Goal: Task Accomplishment & Management: Complete application form

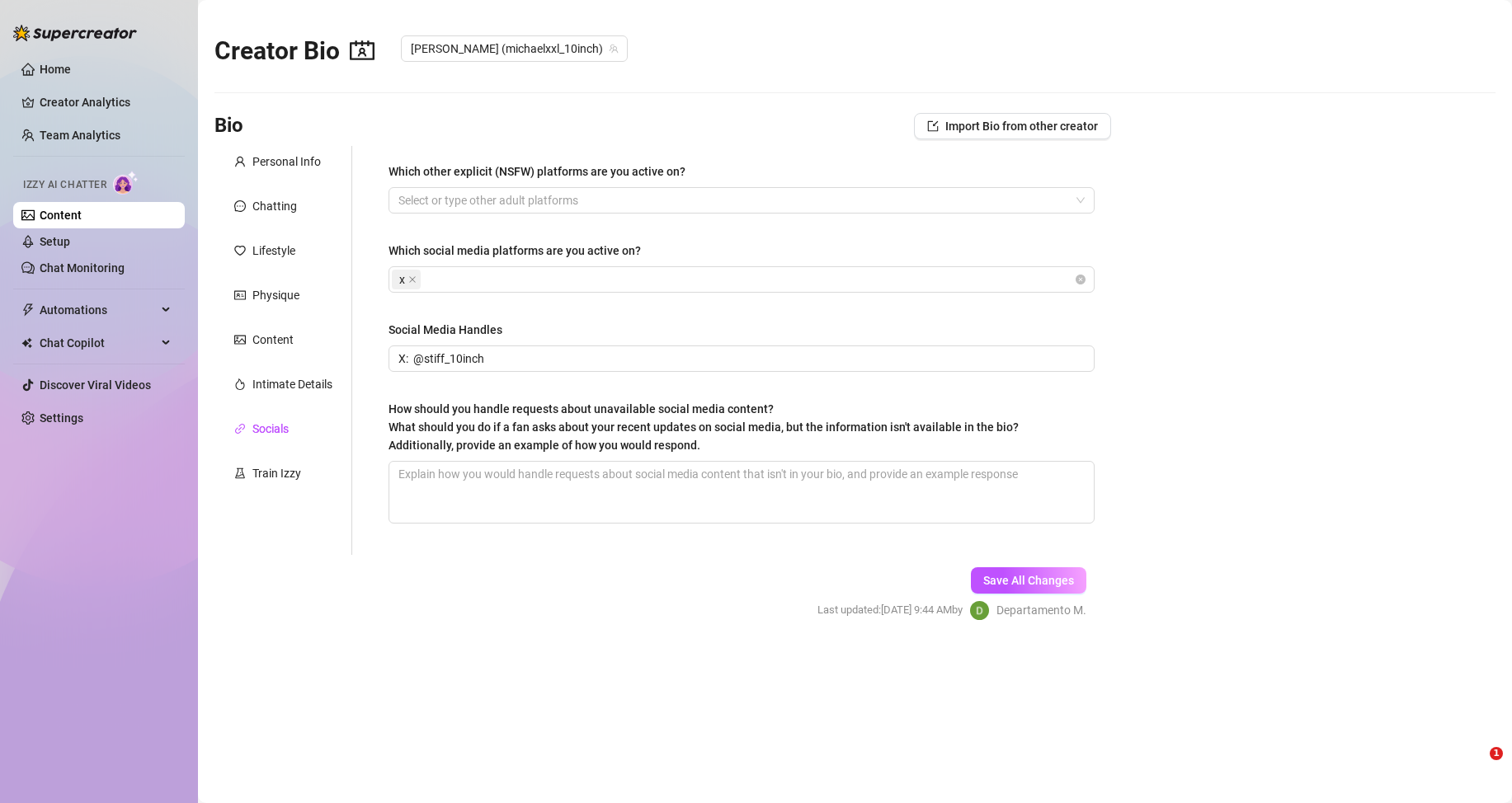
checkbox input "true"
click at [266, 341] on div "Content" at bounding box center [273, 339] width 41 height 18
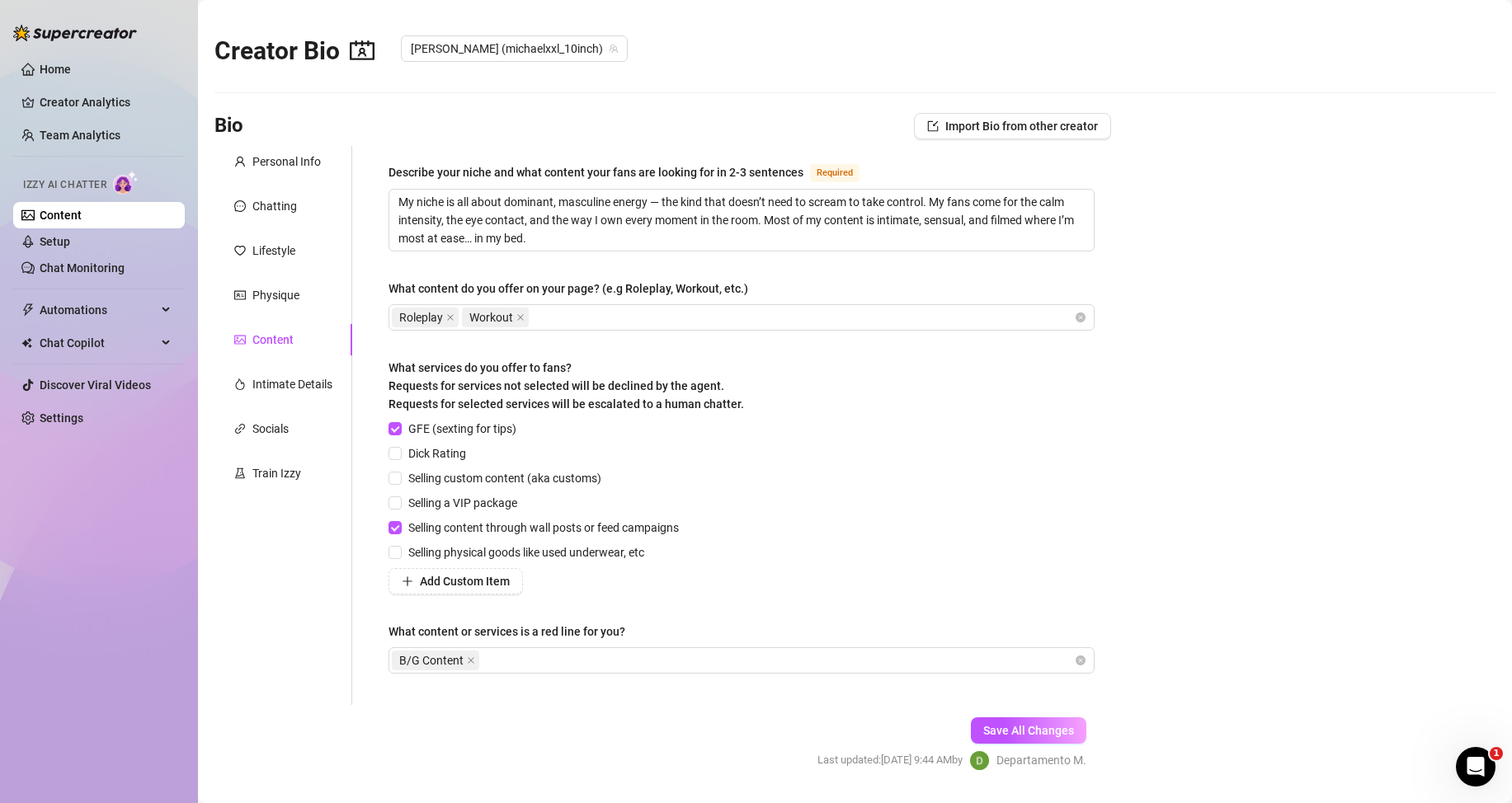
scroll to position [46, 0]
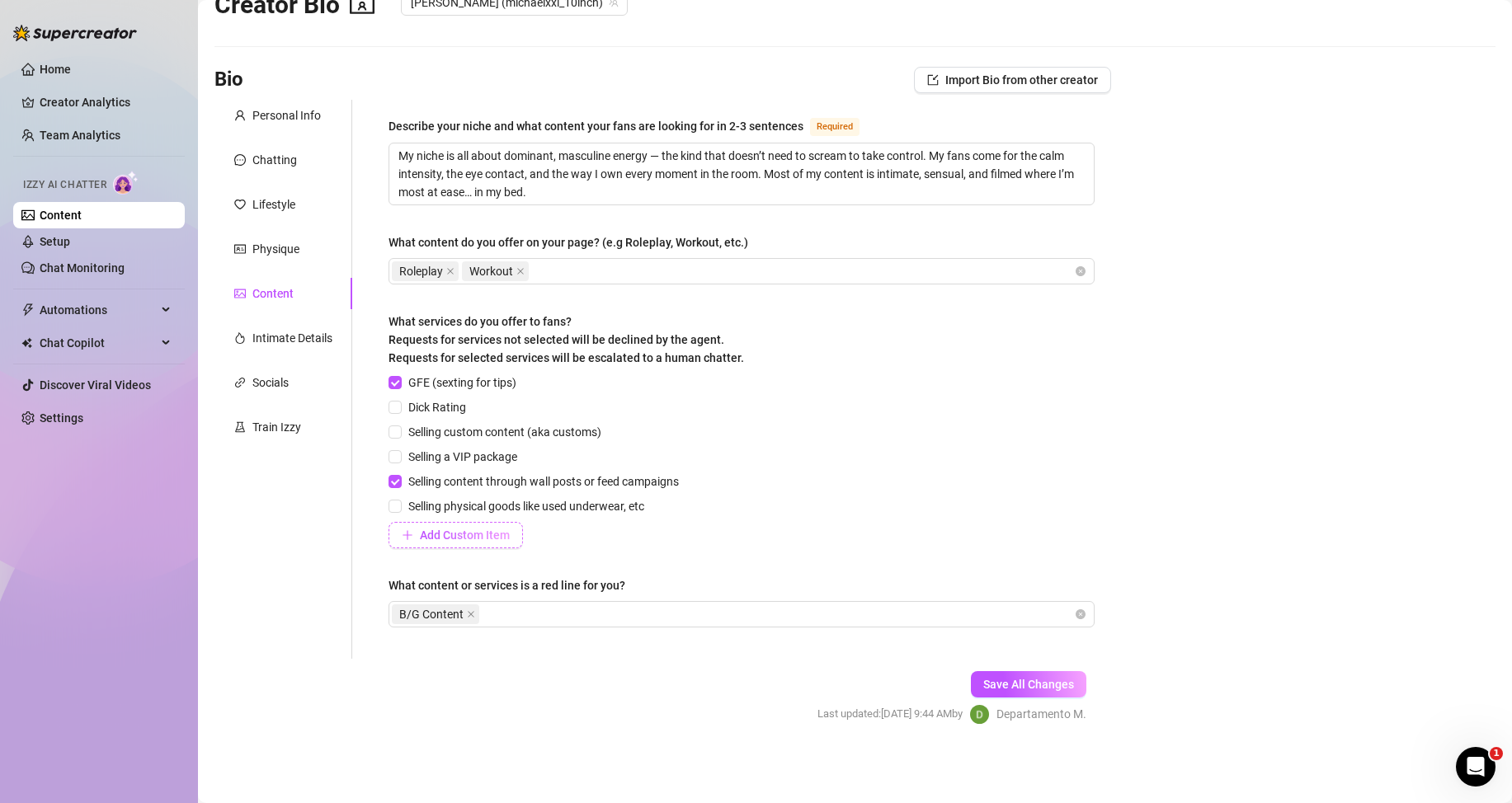
click at [481, 542] on button "Add Custom Item" at bounding box center [456, 536] width 135 height 26
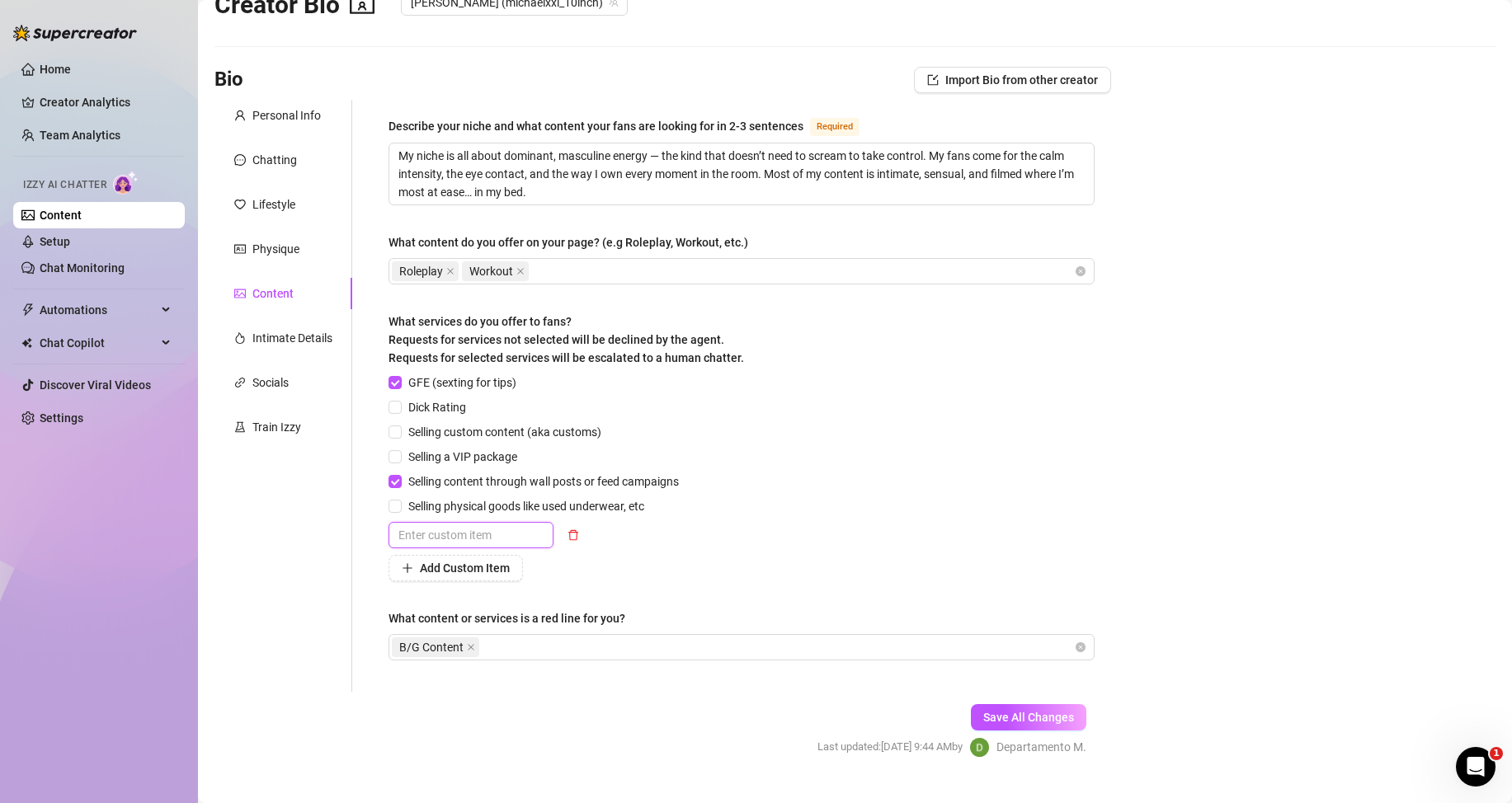
click at [471, 538] on input "text" at bounding box center [471, 536] width 165 height 26
type input "p"
type input "Personal Audios"
click at [646, 563] on div "Add Custom Item" at bounding box center [538, 568] width 297 height 26
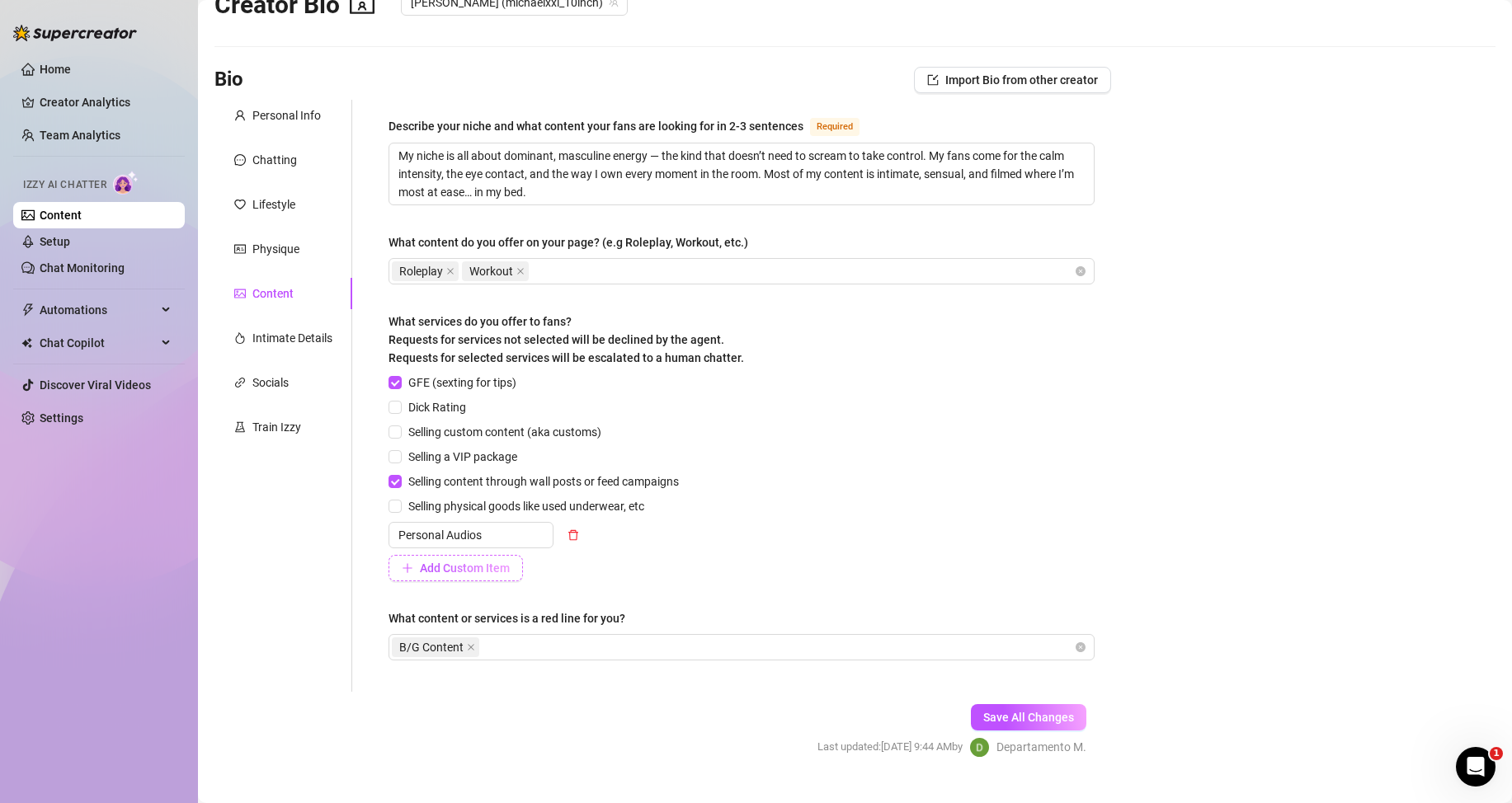
click at [487, 567] on span "Add Custom Item" at bounding box center [465, 568] width 90 height 13
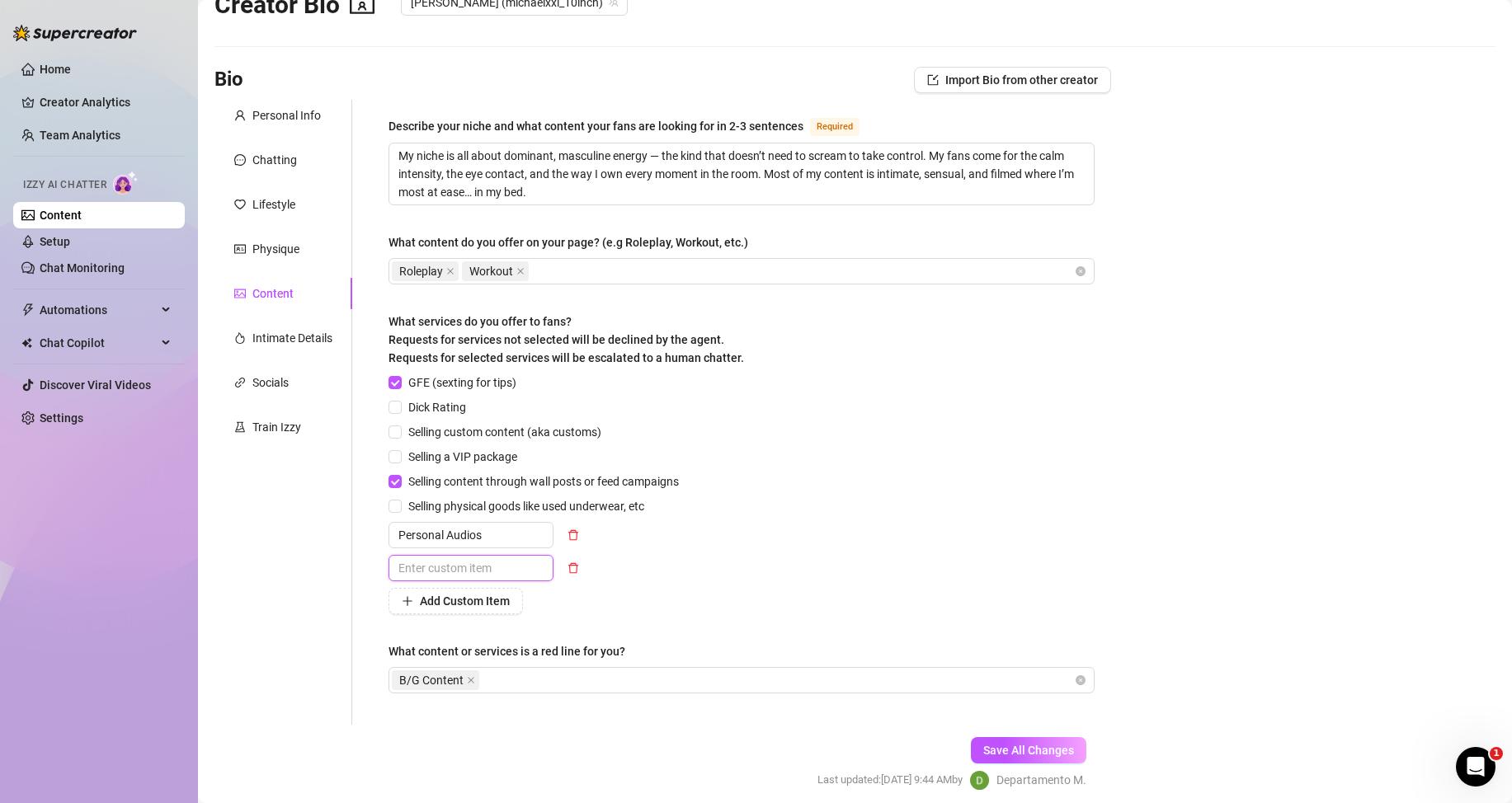
click at [485, 570] on input "text" at bounding box center [471, 568] width 165 height 26
click at [581, 570] on button "button" at bounding box center [573, 568] width 26 height 26
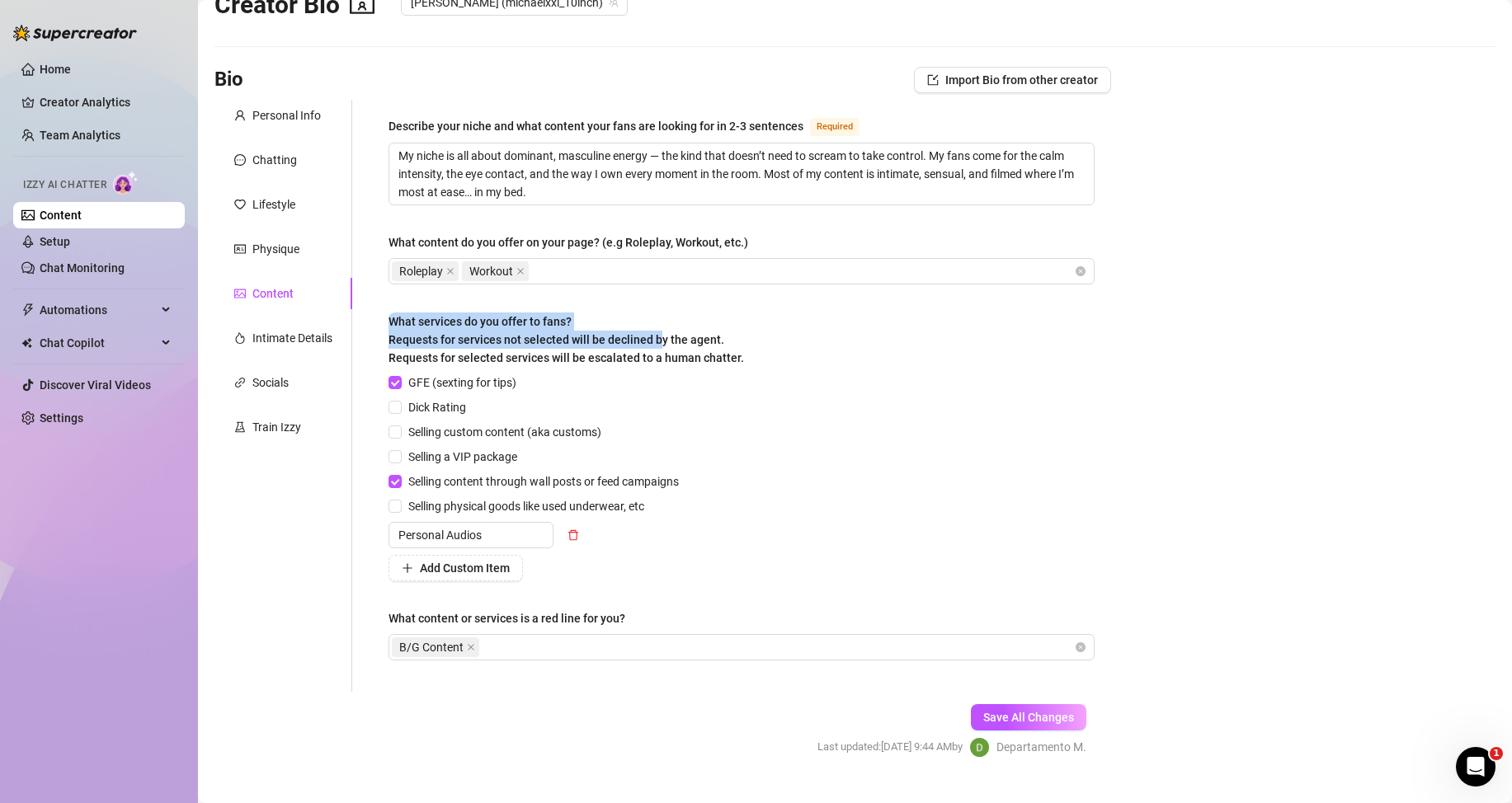
drag, startPoint x: 385, startPoint y: 318, endPoint x: 668, endPoint y: 351, distance: 284.9
click at [664, 349] on div "Describe your niche and what content your fans are looking for in 2-3 sentences…" at bounding box center [742, 396] width 740 height 593
click at [748, 365] on label "What services do you offer to fans? Requests for services not selected will be …" at bounding box center [572, 339] width 367 height 54
drag, startPoint x: 752, startPoint y: 363, endPoint x: 370, endPoint y: 311, distance: 385.5
click at [370, 311] on div "Describe your niche and what content your fans are looking for in 2-3 sentences…" at bounding box center [732, 396] width 759 height 593
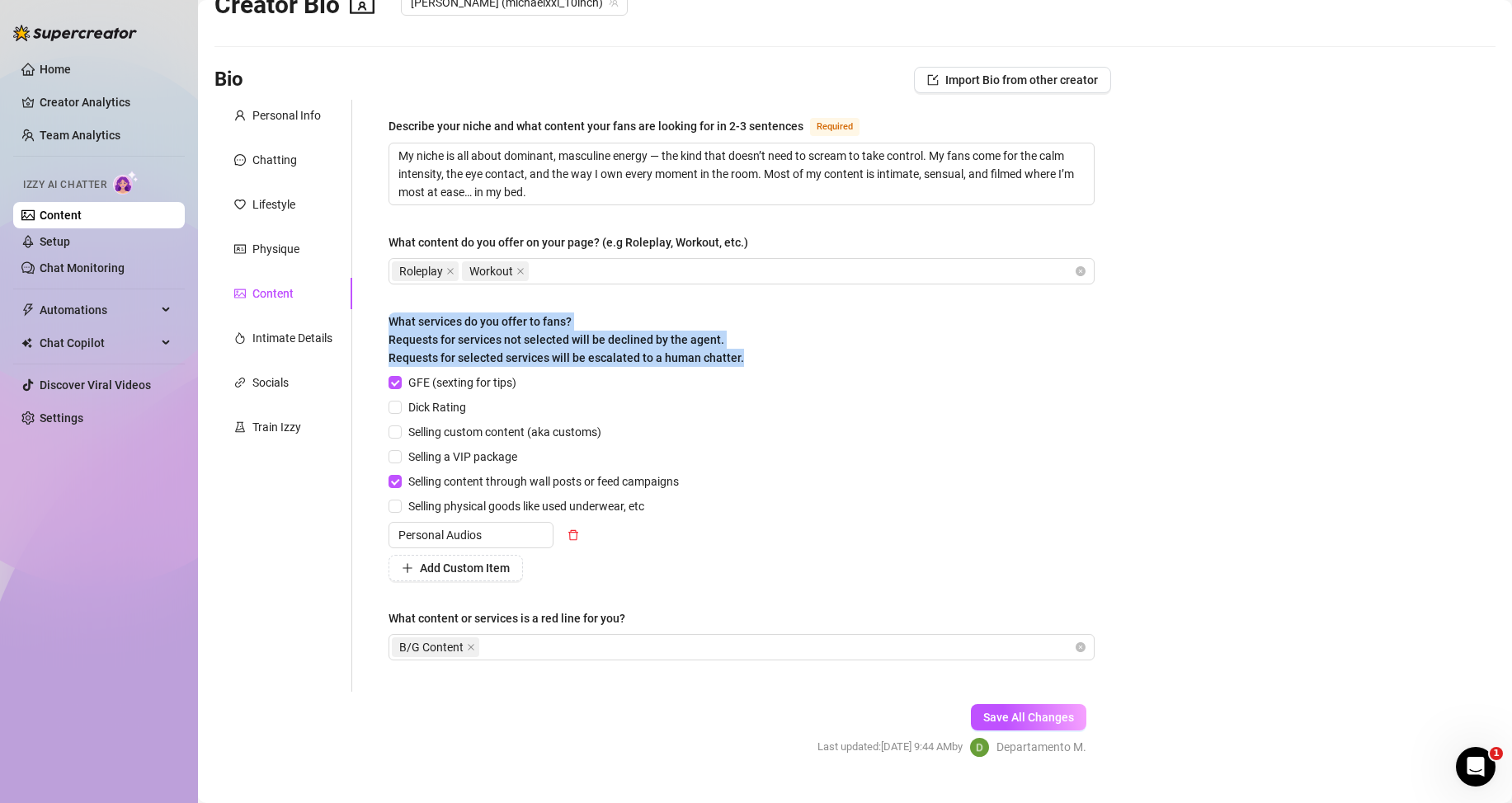
drag, startPoint x: 554, startPoint y: 326, endPoint x: 482, endPoint y: 337, distance: 72.8
click at [554, 326] on span "What services do you offer to fans? Requests for services not selected will be …" at bounding box center [567, 339] width 355 height 50
click at [666, 312] on div "What services do you offer to fans? Requests for services not selected will be …" at bounding box center [567, 339] width 355 height 54
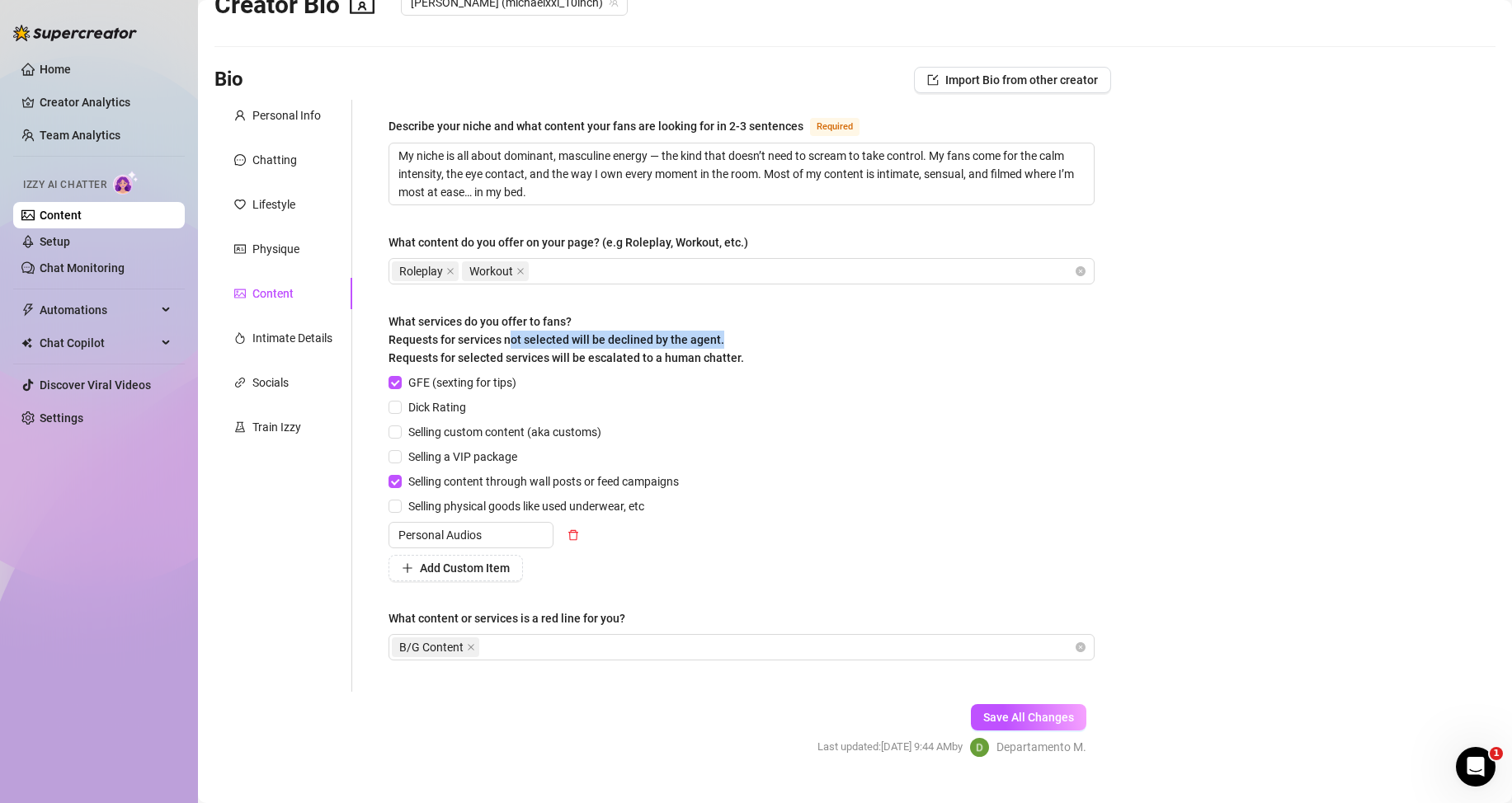
drag, startPoint x: 533, startPoint y: 339, endPoint x: 750, endPoint y: 334, distance: 217.1
click at [750, 334] on label "What services do you offer to fans? Requests for services not selected will be …" at bounding box center [572, 339] width 367 height 54
click at [759, 330] on div "What services do you offer to fans? Requests for services not selected will be …" at bounding box center [742, 342] width 706 height 61
drag, startPoint x: 410, startPoint y: 361, endPoint x: 548, endPoint y: 368, distance: 138.2
click at [548, 368] on div "What services do you offer to fans? Requests for services not selected will be …" at bounding box center [742, 342] width 706 height 61
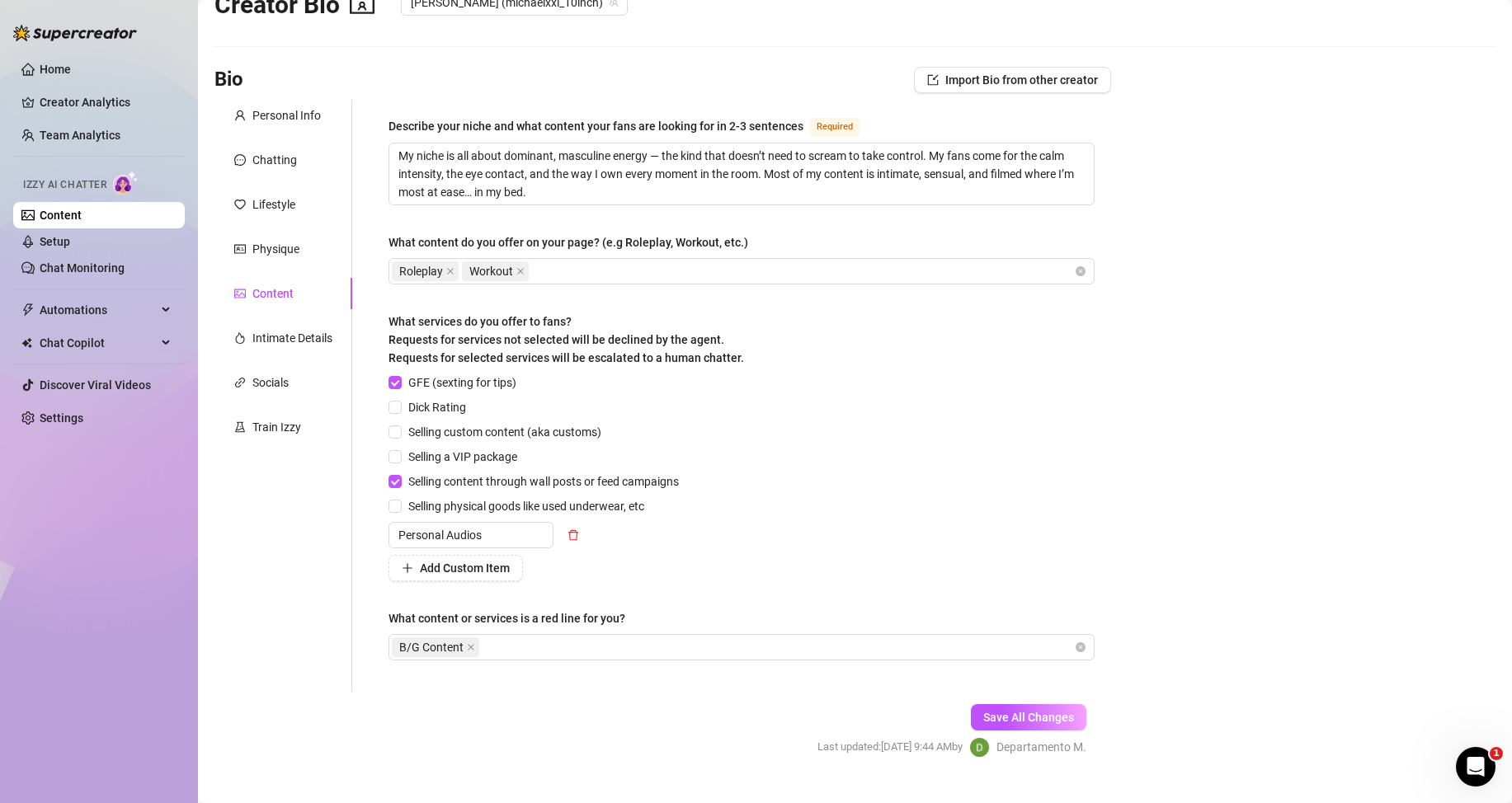
click at [571, 347] on div "What services do you offer to fans? Requests for services not selected will be …" at bounding box center [567, 339] width 355 height 54
drag, startPoint x: 730, startPoint y: 339, endPoint x: 642, endPoint y: 334, distance: 88.1
click at [642, 334] on div "What services do you offer to fans? Requests for services not selected will be …" at bounding box center [567, 339] width 355 height 54
click at [775, 326] on div "What services do you offer to fans? Requests for services not selected will be …" at bounding box center [742, 342] width 706 height 61
drag, startPoint x: 527, startPoint y: 362, endPoint x: 686, endPoint y: 359, distance: 159.0
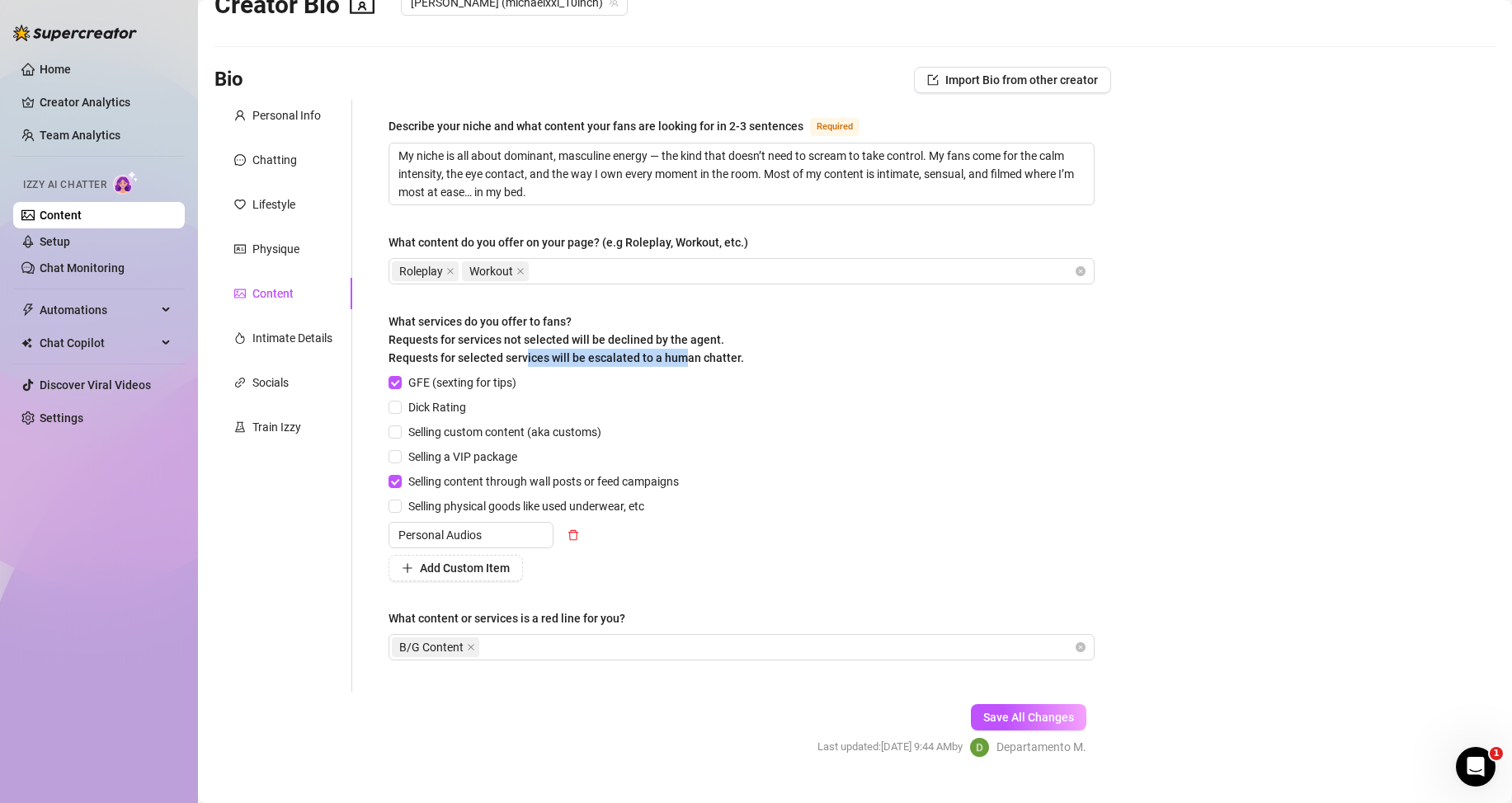
click at [686, 359] on span "What services do you offer to fans? Requests for services not selected will be …" at bounding box center [567, 339] width 355 height 50
click at [761, 357] on div "What services do you offer to fans? Requests for services not selected will be …" at bounding box center [742, 342] width 706 height 61
drag, startPoint x: 747, startPoint y: 354, endPoint x: 660, endPoint y: 354, distance: 87.0
click at [661, 354] on label "What services do you offer to fans? Requests for services not selected will be …" at bounding box center [572, 339] width 367 height 54
click at [799, 348] on div "What services do you offer to fans? Requests for services not selected will be …" at bounding box center [742, 342] width 706 height 61
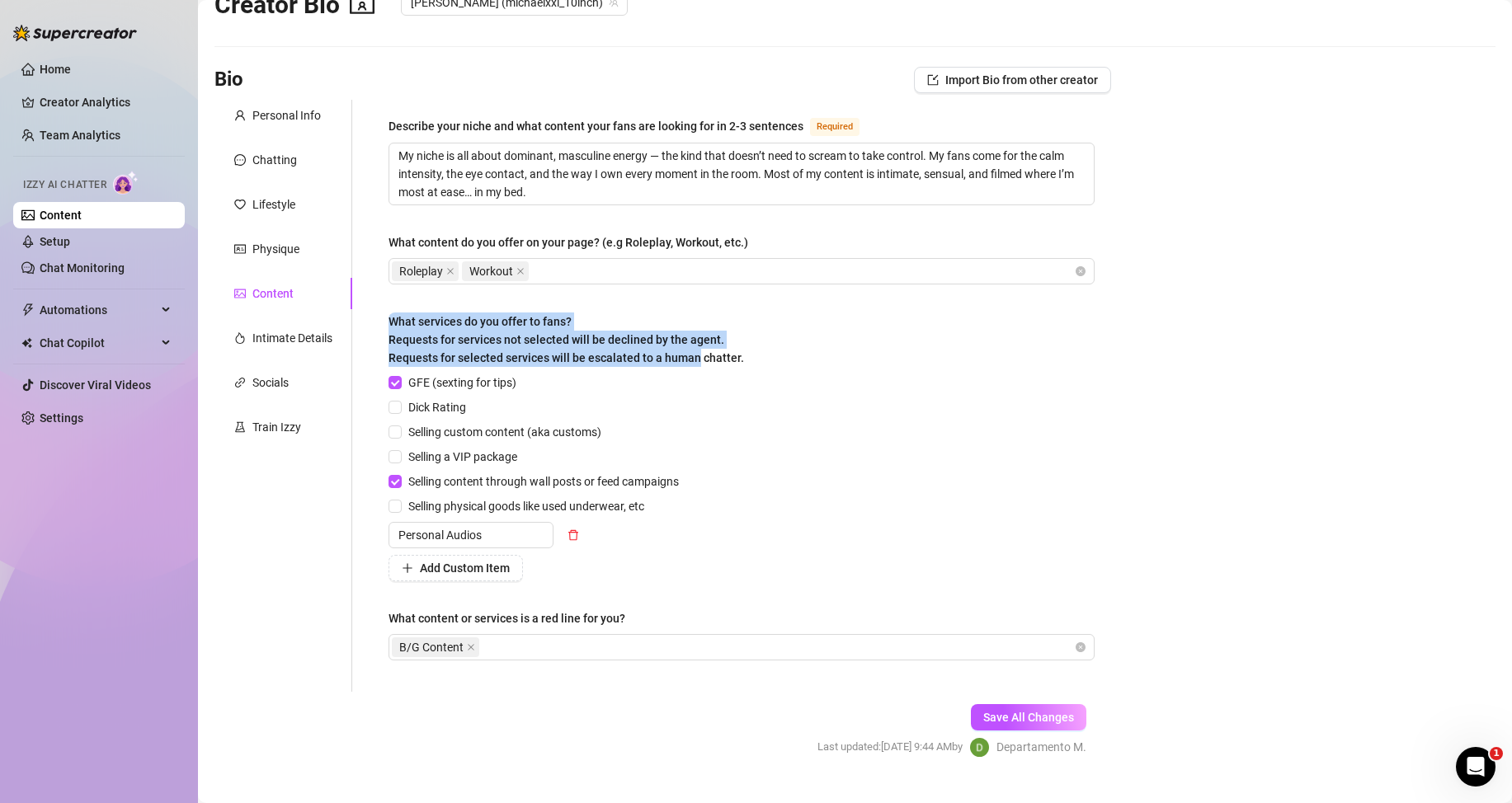
drag, startPoint x: 387, startPoint y: 332, endPoint x: 705, endPoint y: 349, distance: 318.5
click at [699, 349] on div "Describe your niche and what content your fans are looking for in 2-3 sentences…" at bounding box center [742, 396] width 740 height 593
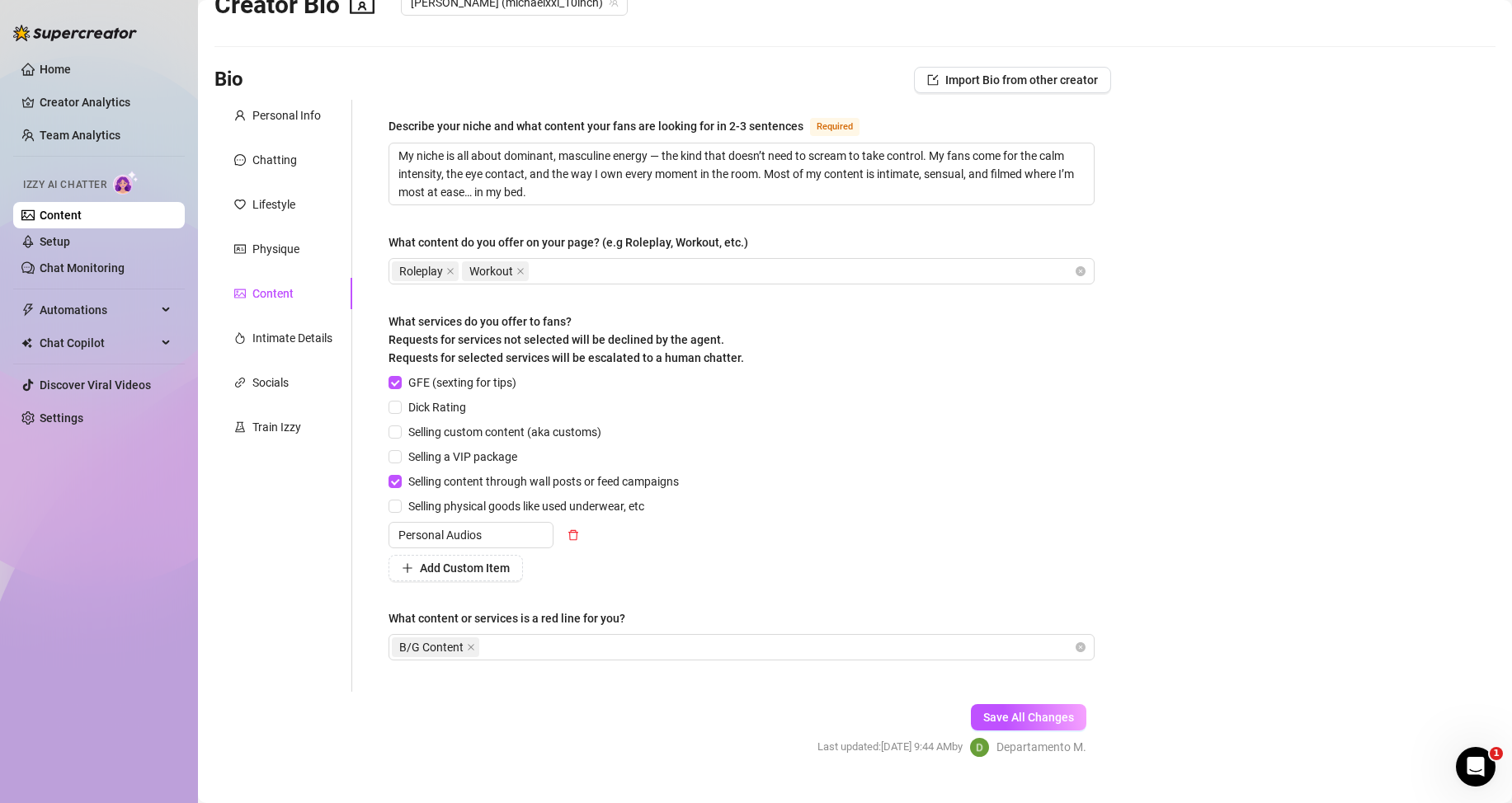
click at [761, 348] on div "What services do you offer to fans? Requests for services not selected will be …" at bounding box center [742, 342] width 706 height 61
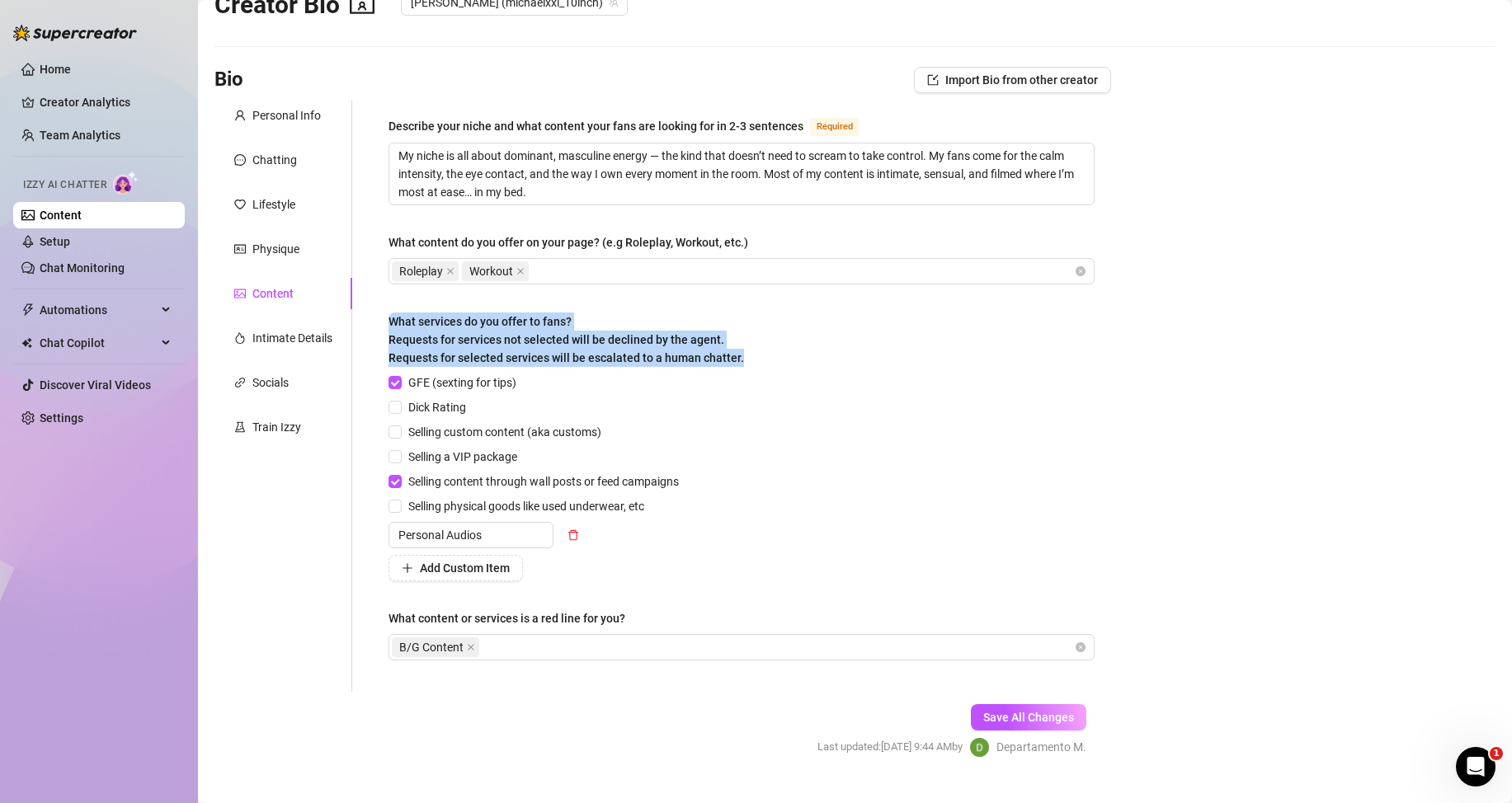
drag, startPoint x: 387, startPoint y: 340, endPoint x: 685, endPoint y: 368, distance: 299.3
click at [685, 368] on div "Describe your niche and what content your fans are looking for in 2-3 sentences…" at bounding box center [742, 396] width 740 height 593
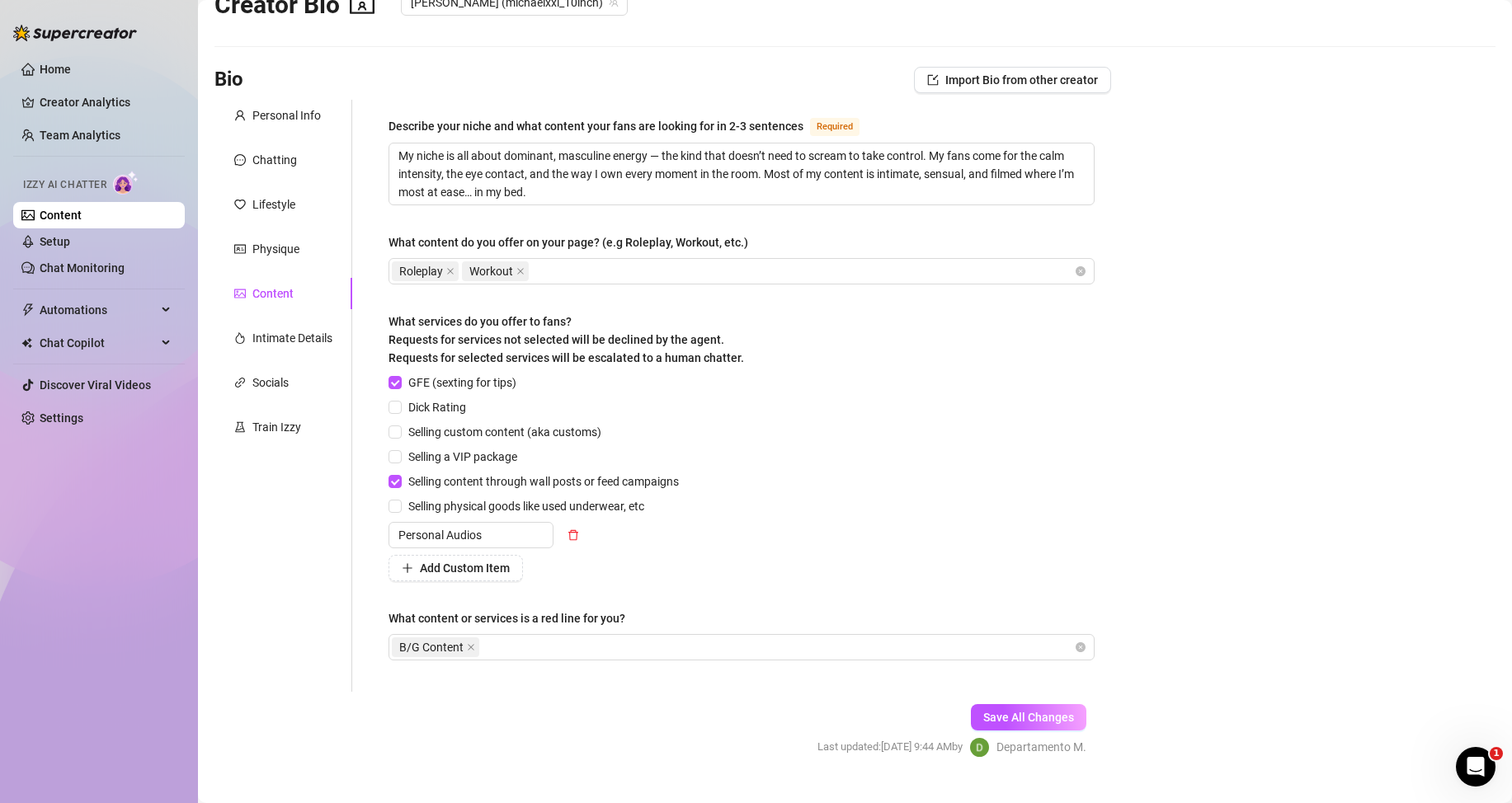
click at [788, 357] on div "What services do you offer to fans? Requests for services not selected will be …" at bounding box center [742, 342] width 706 height 61
drag, startPoint x: 727, startPoint y: 337, endPoint x: 451, endPoint y: 339, distance: 276.0
click at [451, 339] on div "What services do you offer to fans? Requests for services not selected will be …" at bounding box center [567, 339] width 355 height 54
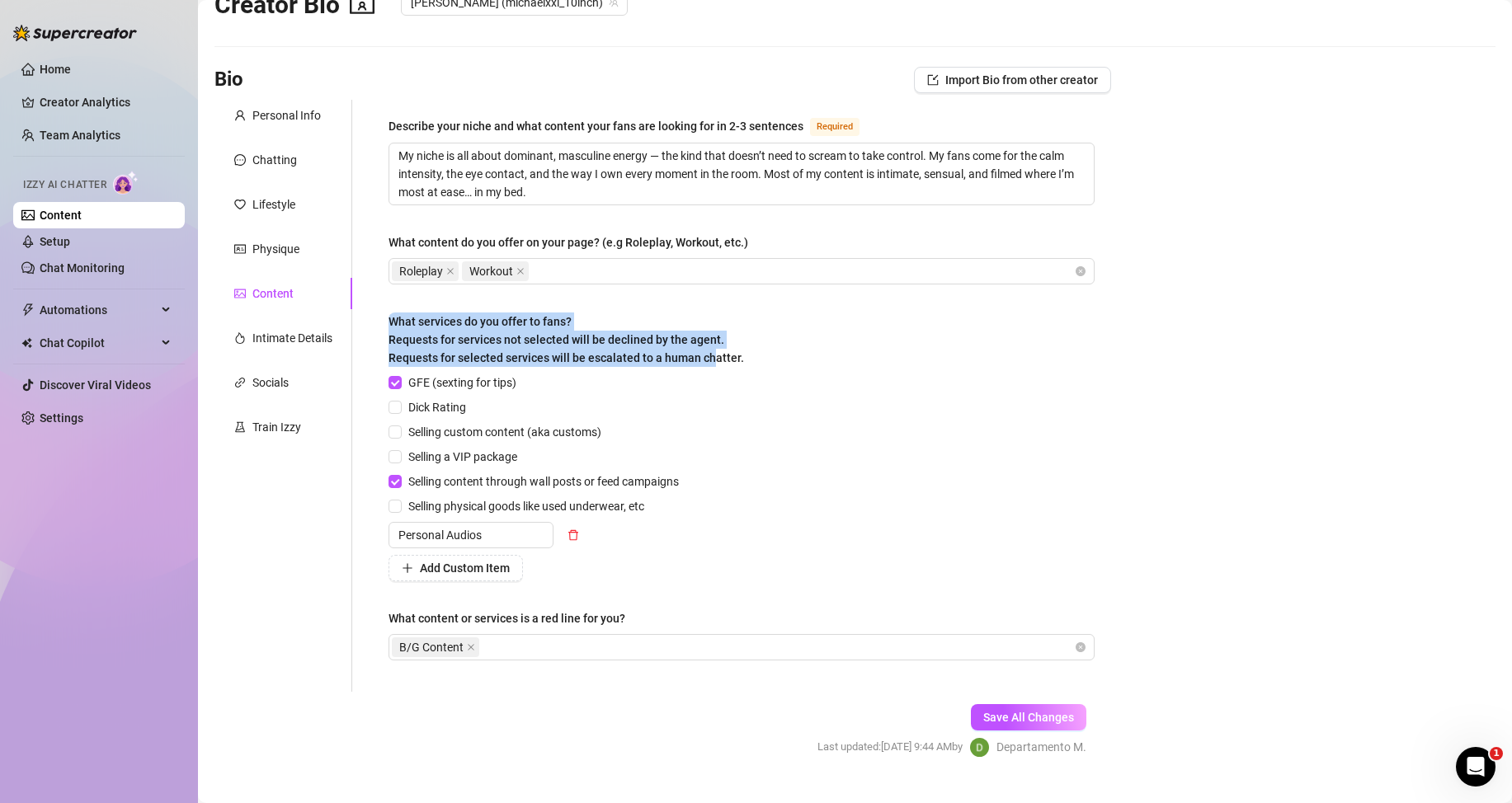
drag, startPoint x: 379, startPoint y: 358, endPoint x: 721, endPoint y: 365, distance: 342.1
click at [720, 365] on div "Describe your niche and what content your fans are looking for in 2-3 sentences…" at bounding box center [742, 396] width 740 height 593
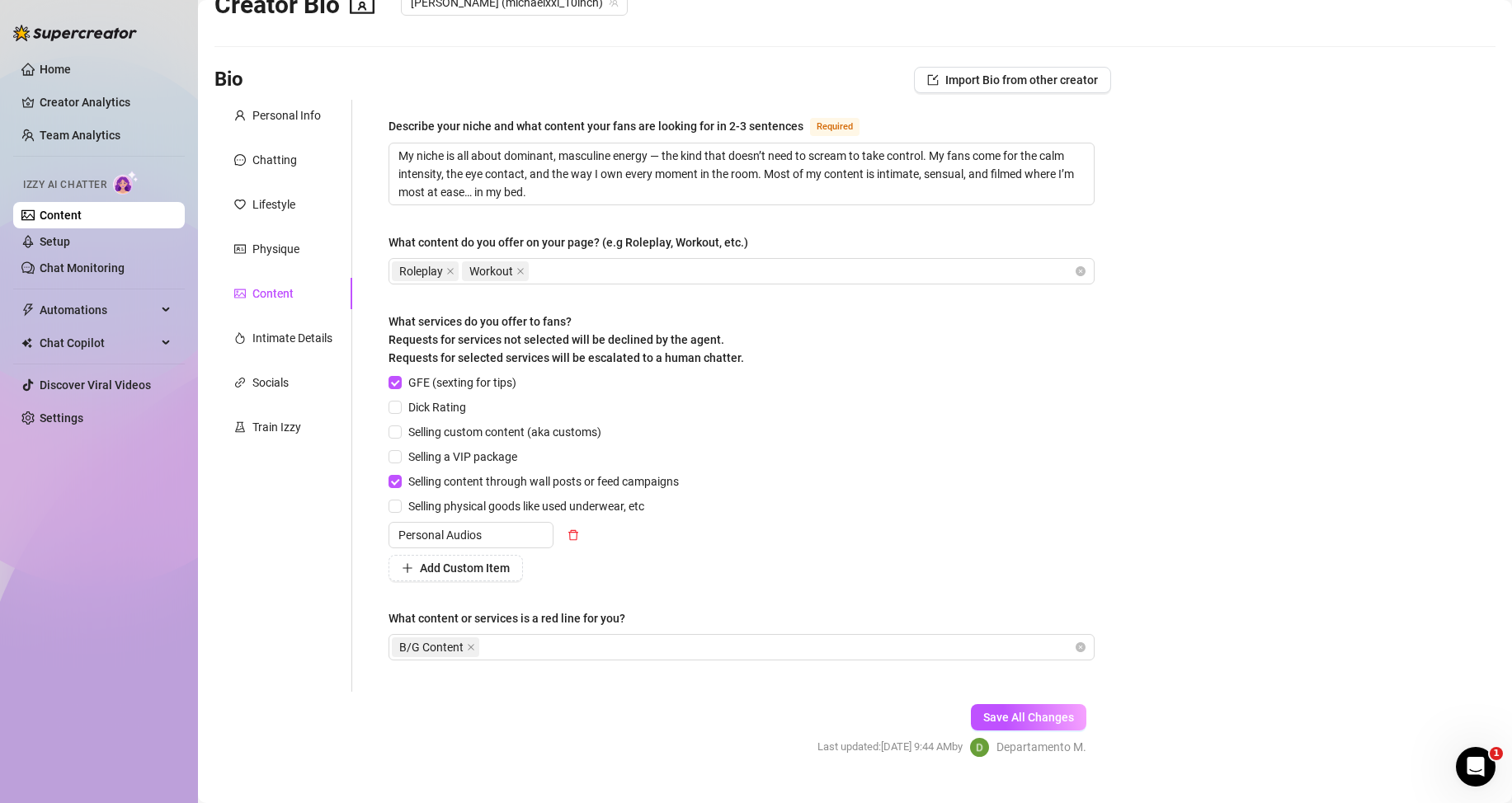
click at [777, 363] on div "What services do you offer to fans? Requests for services not selected will be …" at bounding box center [742, 342] width 706 height 61
click at [397, 380] on input "GFE (sexting for tips)" at bounding box center [395, 381] width 11 height 11
checkbox input "false"
click at [397, 492] on div "GFE (sexting for tips) Dick Rating Selling custom content (aka customs) Selling…" at bounding box center [538, 478] width 297 height 208
click at [396, 488] on label "Selling content through wall posts or feed campaigns" at bounding box center [538, 481] width 297 height 18
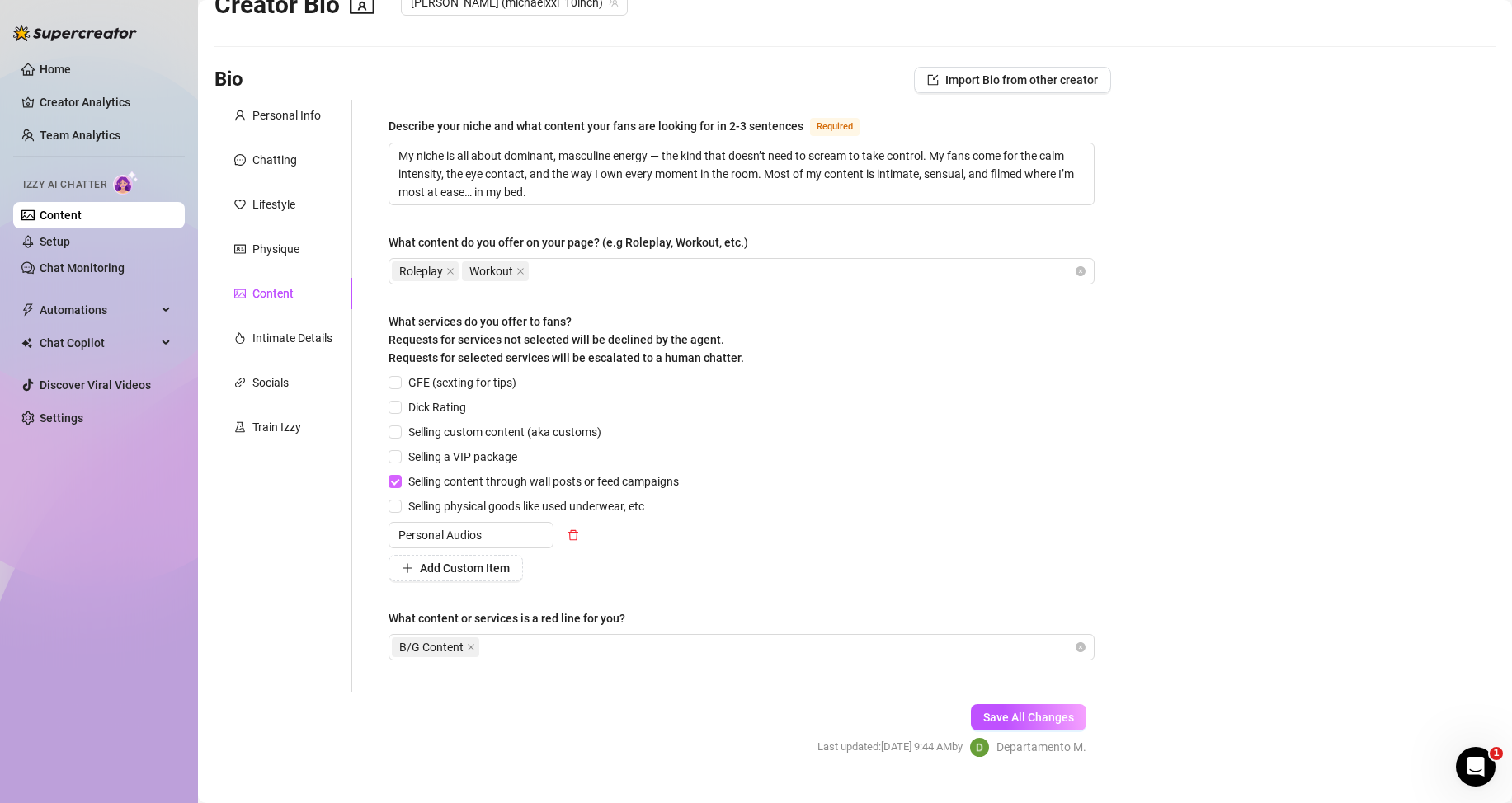
click at [396, 487] on input "Selling content through wall posts or feed campaigns" at bounding box center [395, 480] width 11 height 11
checkbox input "false"
click at [579, 540] on button "button" at bounding box center [573, 536] width 26 height 26
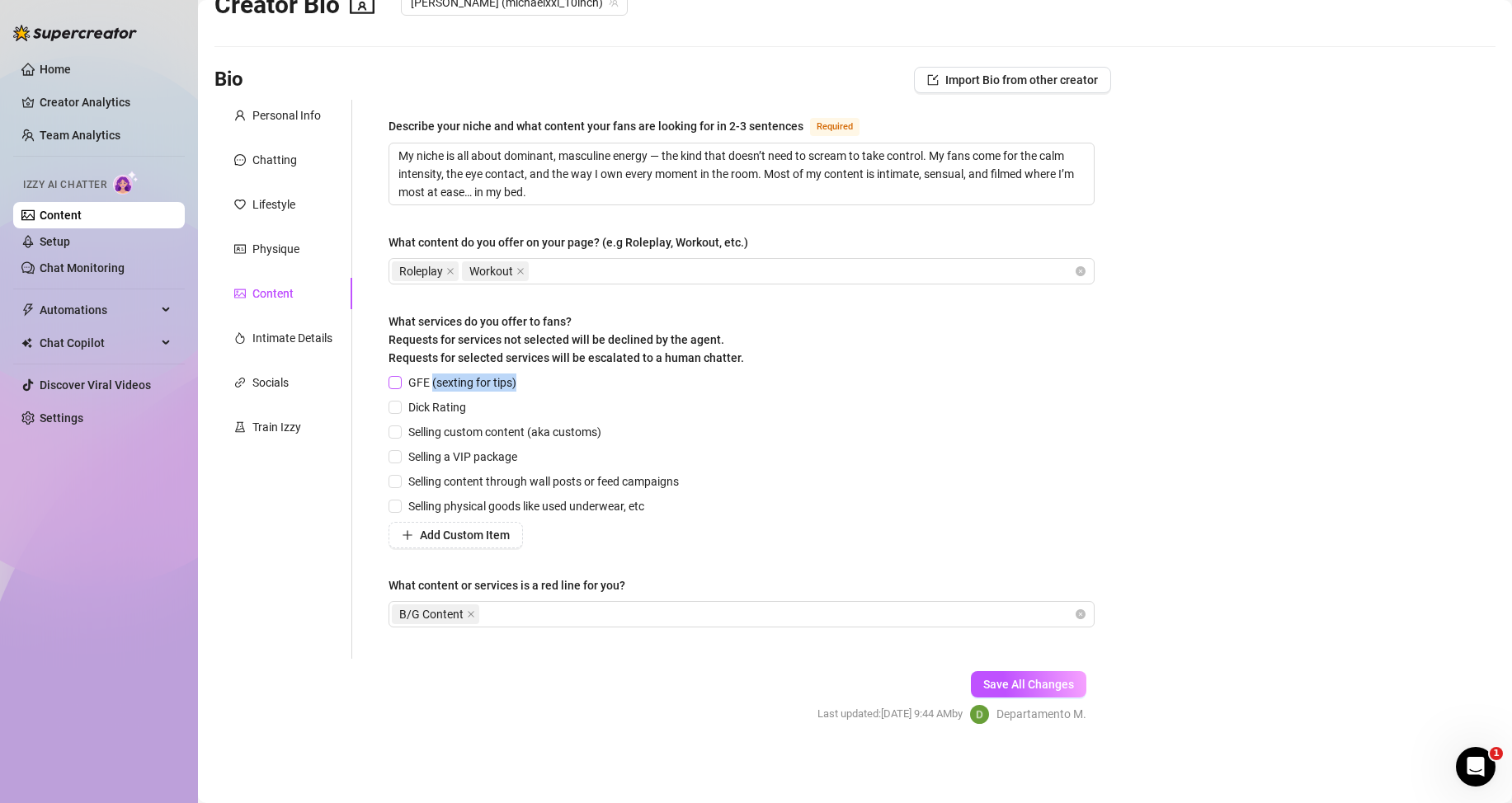
drag, startPoint x: 524, startPoint y: 380, endPoint x: 431, endPoint y: 380, distance: 93.0
click at [431, 380] on div "GFE (sexting for tips)" at bounding box center [538, 382] width 297 height 18
copy span "(sexting for tips)"
click at [781, 456] on div "GFE (sexting for tips) Dick Rating Selling custom content (aka customs) Selling…" at bounding box center [742, 461] width 706 height 175
click at [1238, 530] on main "Creator Bio [PERSON_NAME] (michaelxxl_10inch) Bio Import Bio from other creator…" at bounding box center [856, 379] width 1315 height 850
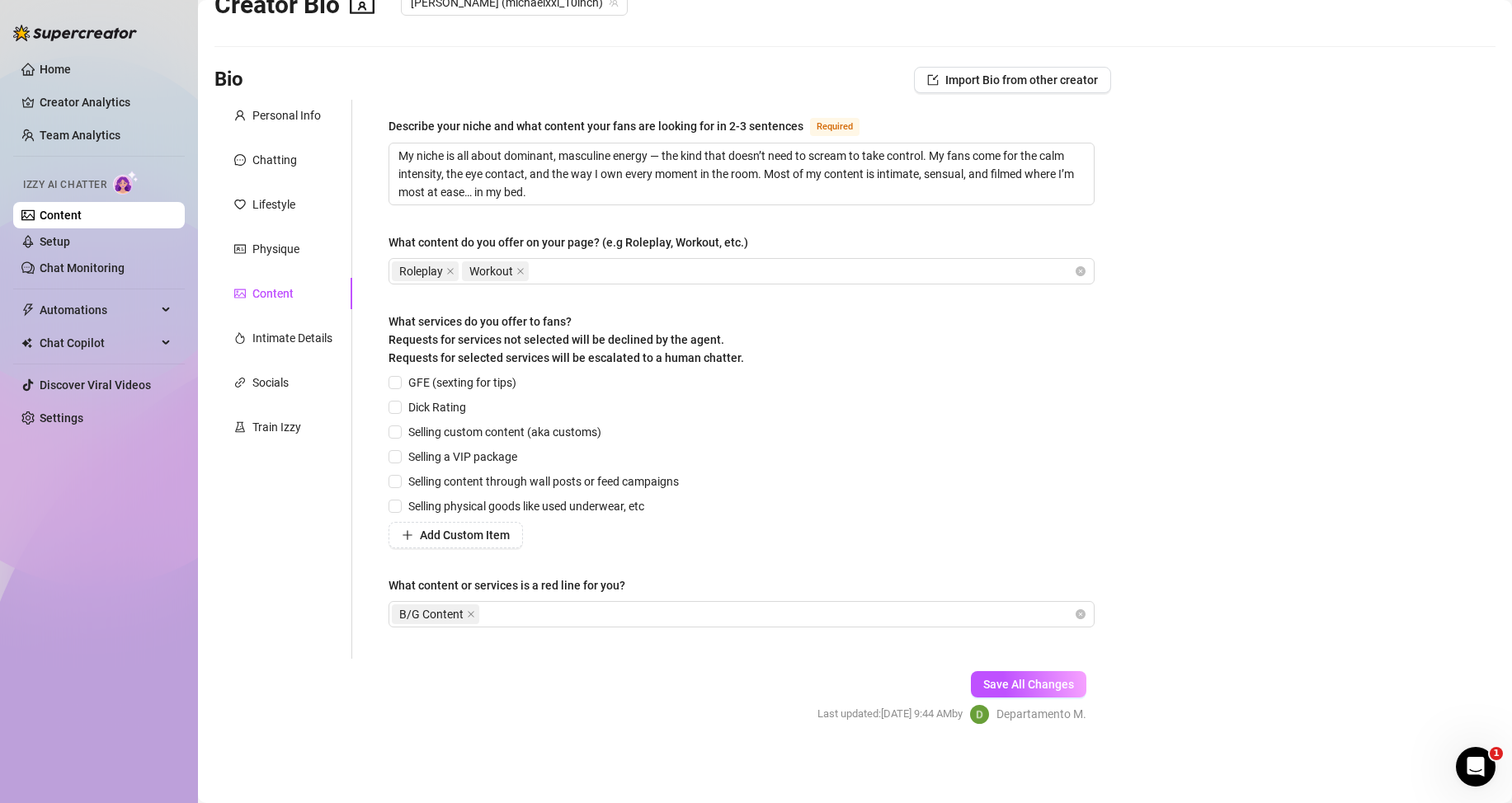
click at [628, 308] on div "Describe your niche and what content your fans are looking for in 2-3 sentences…" at bounding box center [742, 379] width 706 height 526
click at [606, 436] on span "Selling custom content (aka customs)" at bounding box center [505, 432] width 207 height 18
click at [400, 436] on input "Selling custom content (aka customs)" at bounding box center [395, 431] width 11 height 11
click at [412, 431] on span "Selling custom content (aka customs)" at bounding box center [505, 432] width 207 height 18
click at [400, 431] on input "Selling custom content (aka customs)" at bounding box center [395, 431] width 11 height 11
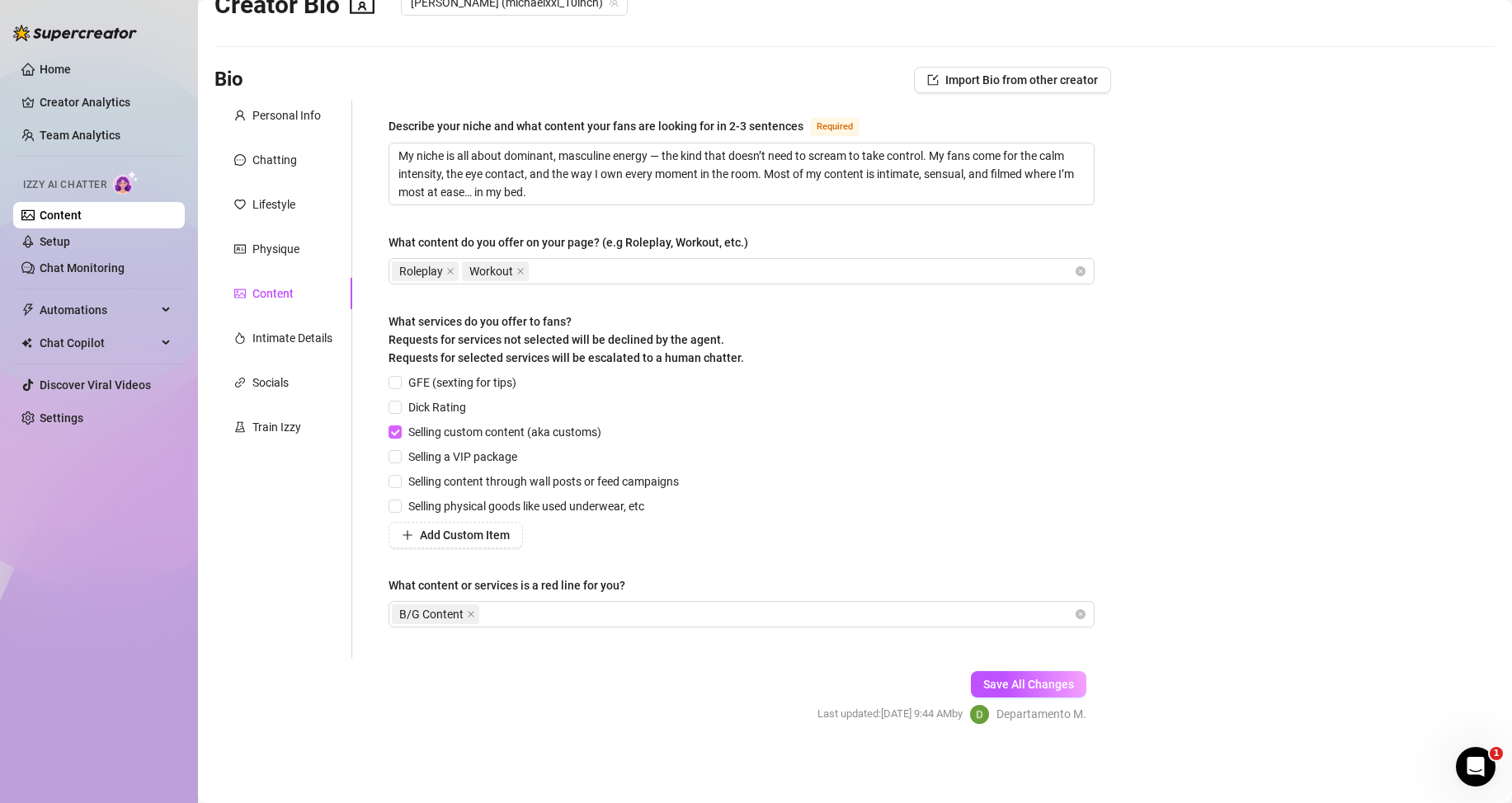
checkbox input "false"
click at [470, 613] on icon "close" at bounding box center [470, 614] width 8 height 8
click at [470, 667] on form "Personal Info Chatting Lifestyle Physique Content Intimate Details Socials Trai…" at bounding box center [662, 427] width 897 height 654
click at [984, 681] on span "Save All Changes" at bounding box center [1029, 684] width 91 height 13
